Goal: Register for event/course

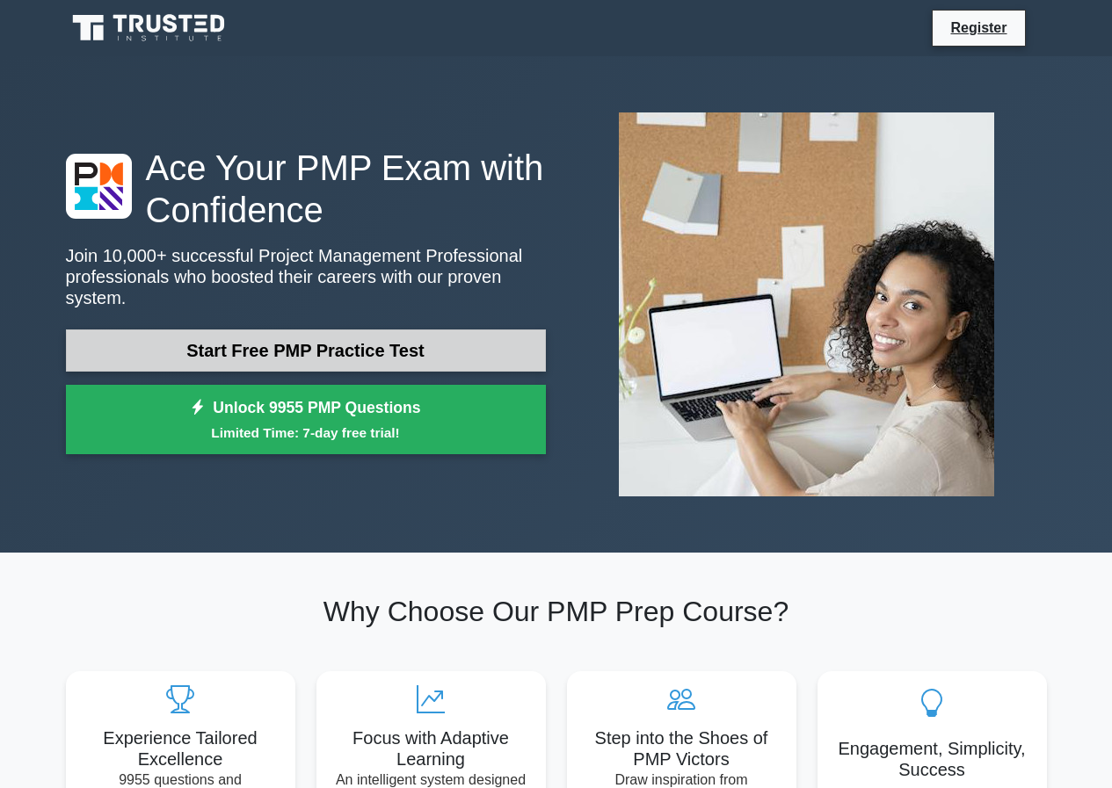
click at [332, 351] on link "Start Free PMP Practice Test" at bounding box center [306, 350] width 480 height 42
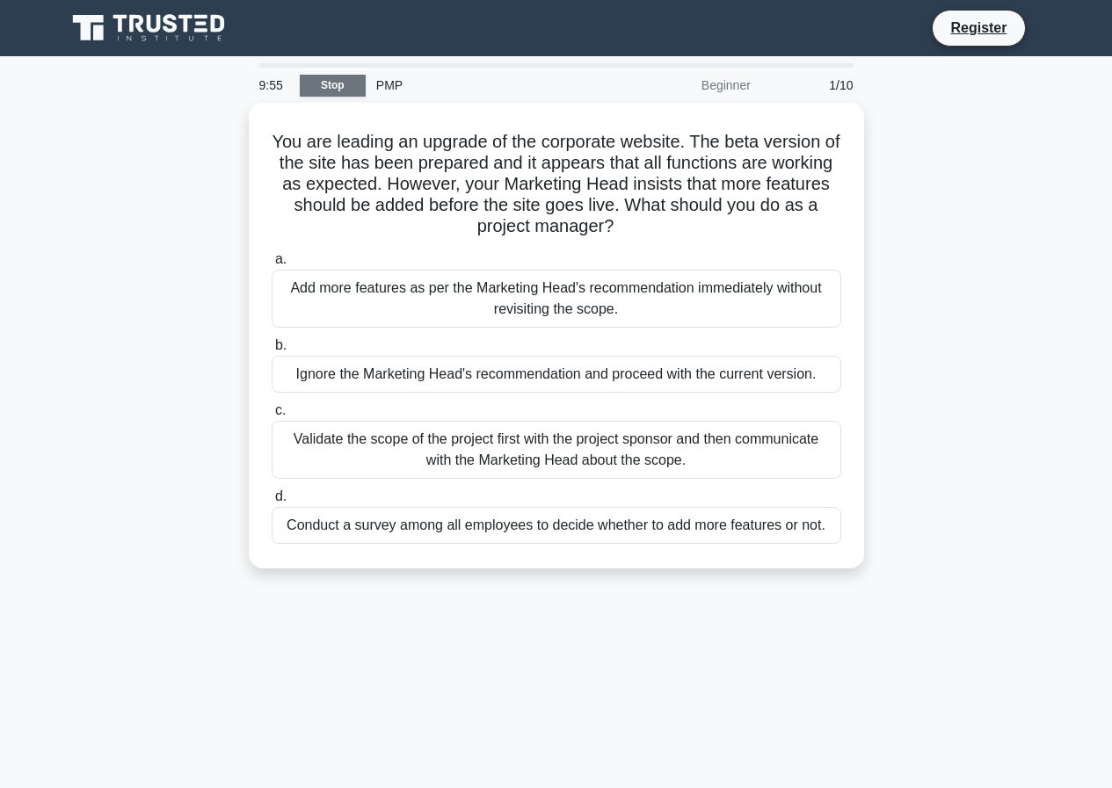
click at [331, 86] on link "Stop" at bounding box center [333, 86] width 66 height 22
